Goal: Task Accomplishment & Management: Use online tool/utility

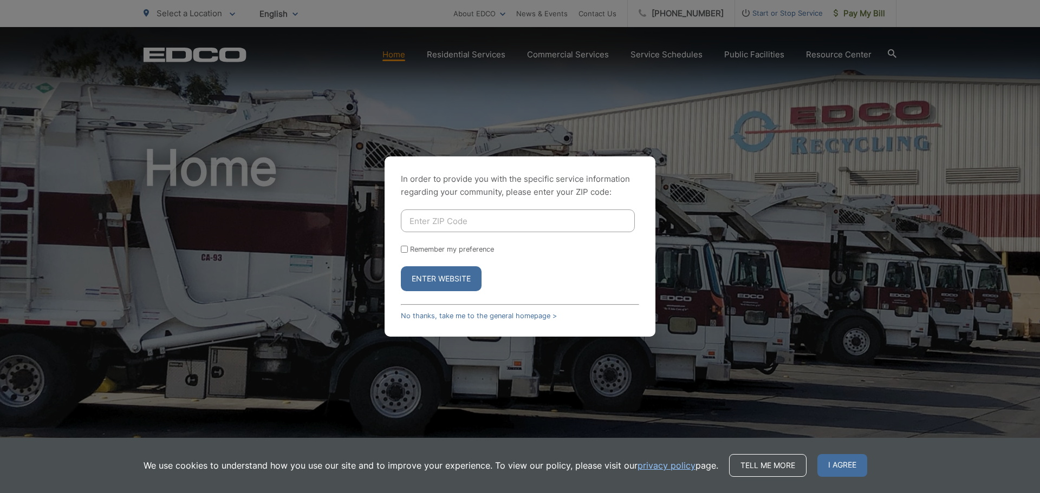
click at [457, 221] on input "Enter ZIP Code" at bounding box center [518, 221] width 234 height 23
type input "92064"
click at [419, 250] on label "Remember my preference" at bounding box center [452, 249] width 84 height 8
click at [408, 250] on input "Remember my preference" at bounding box center [404, 249] width 7 height 7
checkbox input "true"
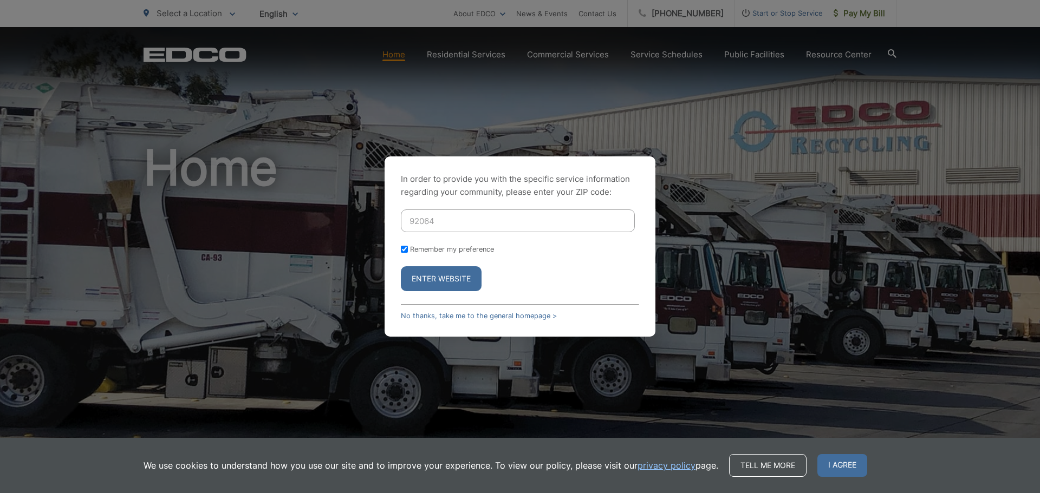
click at [429, 280] on button "Enter Website" at bounding box center [441, 278] width 81 height 25
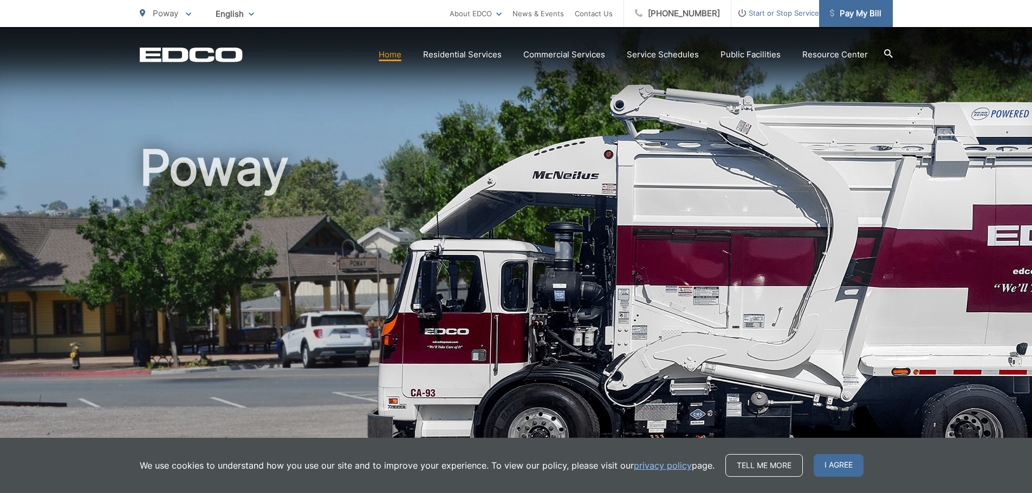
click at [856, 11] on span "Pay My Bill" at bounding box center [855, 13] width 51 height 13
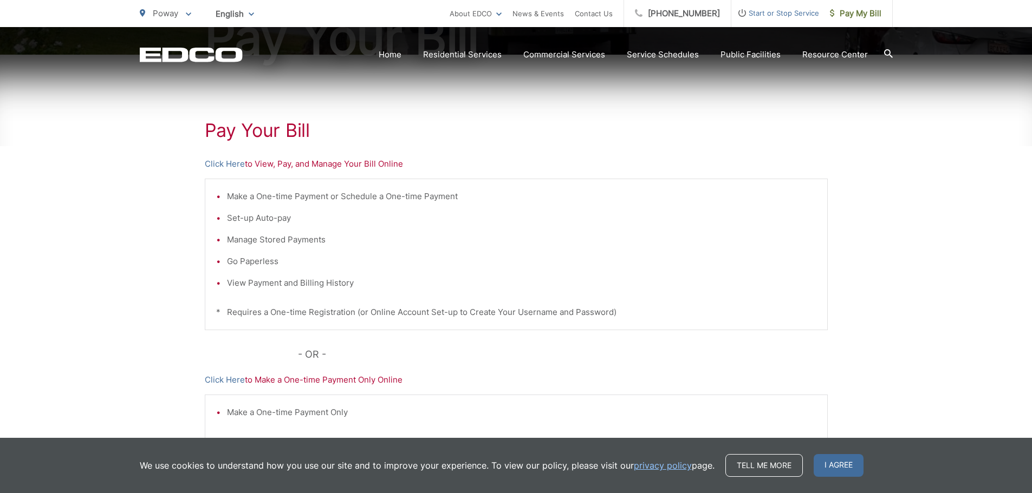
scroll to position [162, 0]
click at [229, 160] on link "Click Here" at bounding box center [225, 163] width 40 height 13
